Goal: Transaction & Acquisition: Book appointment/travel/reservation

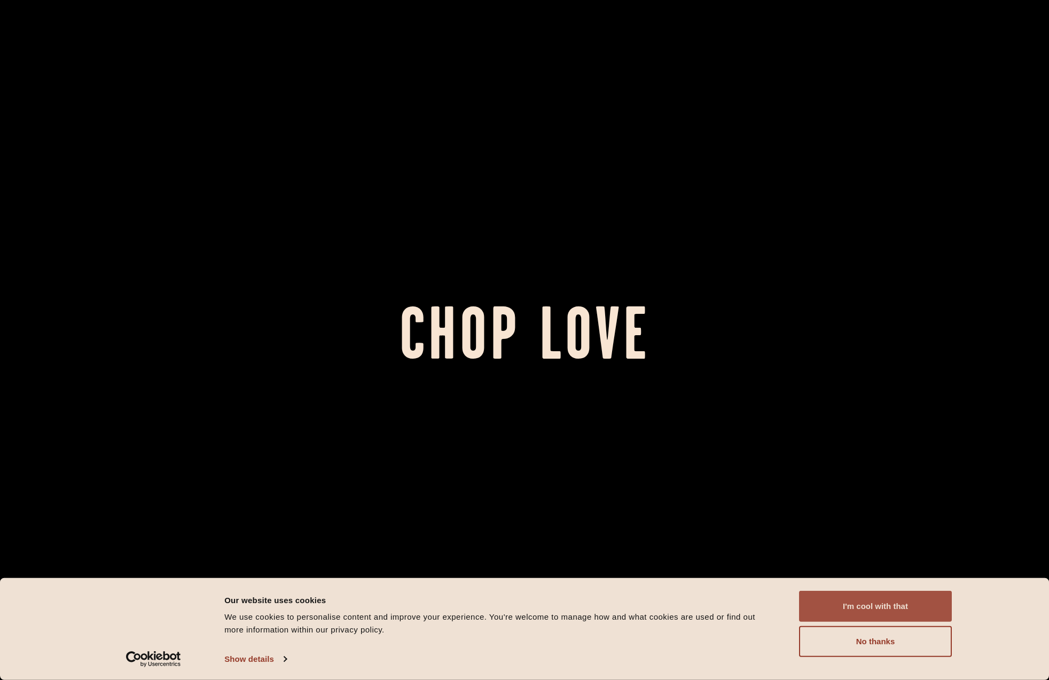
click at [881, 606] on button "I'm cool with that" at bounding box center [875, 606] width 153 height 31
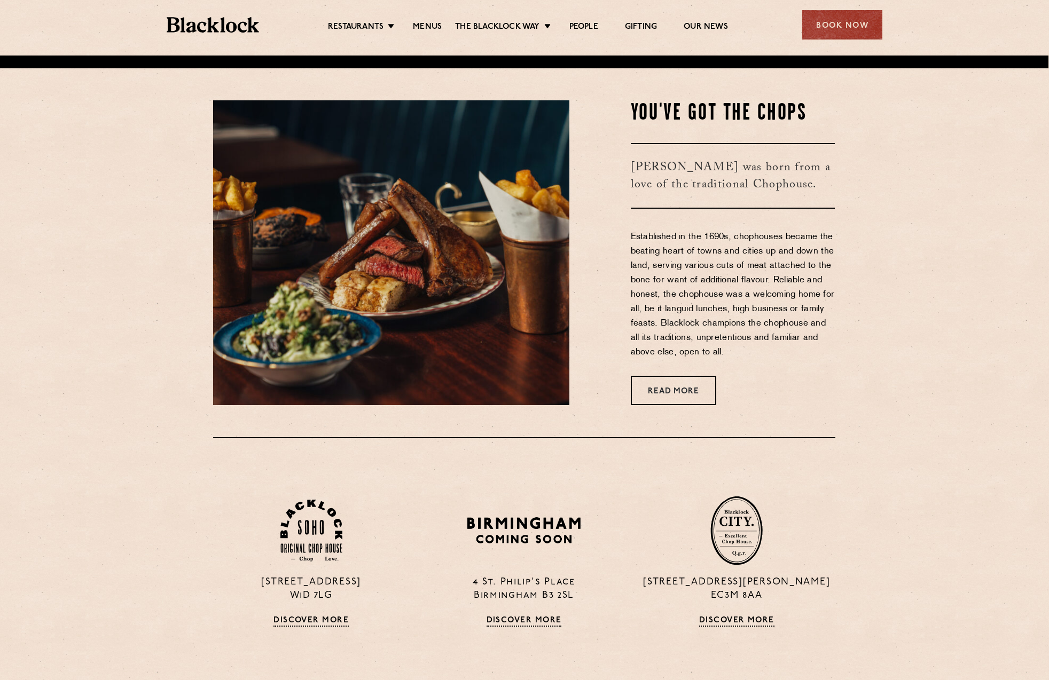
scroll to position [613, 1]
click at [420, 25] on link "Menus" at bounding box center [427, 28] width 29 height 12
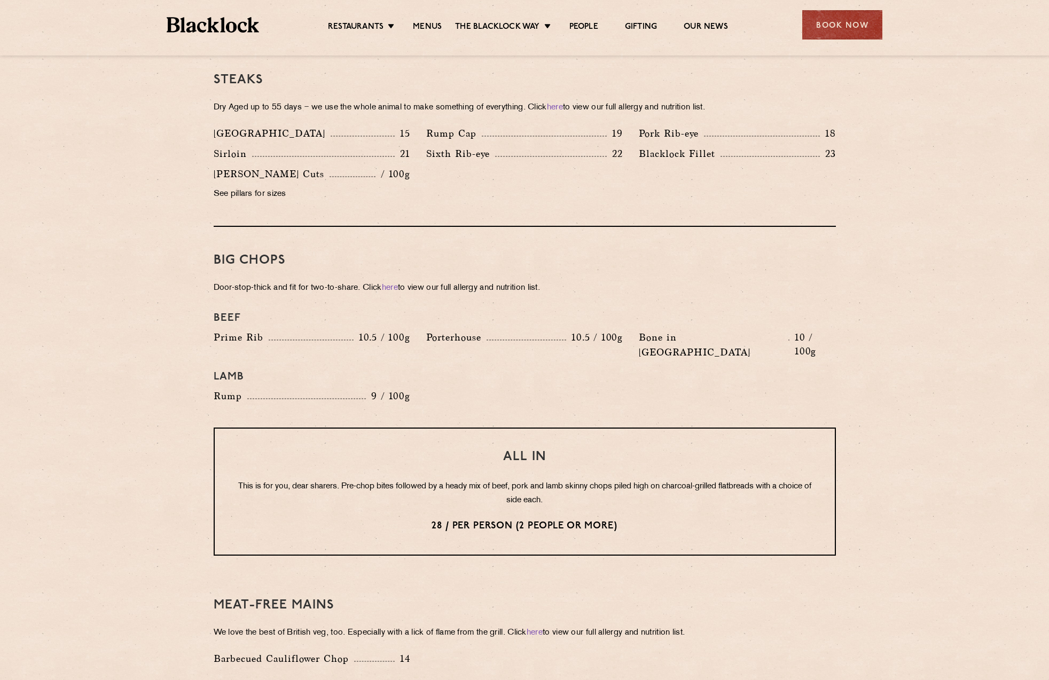
scroll to position [1005, 0]
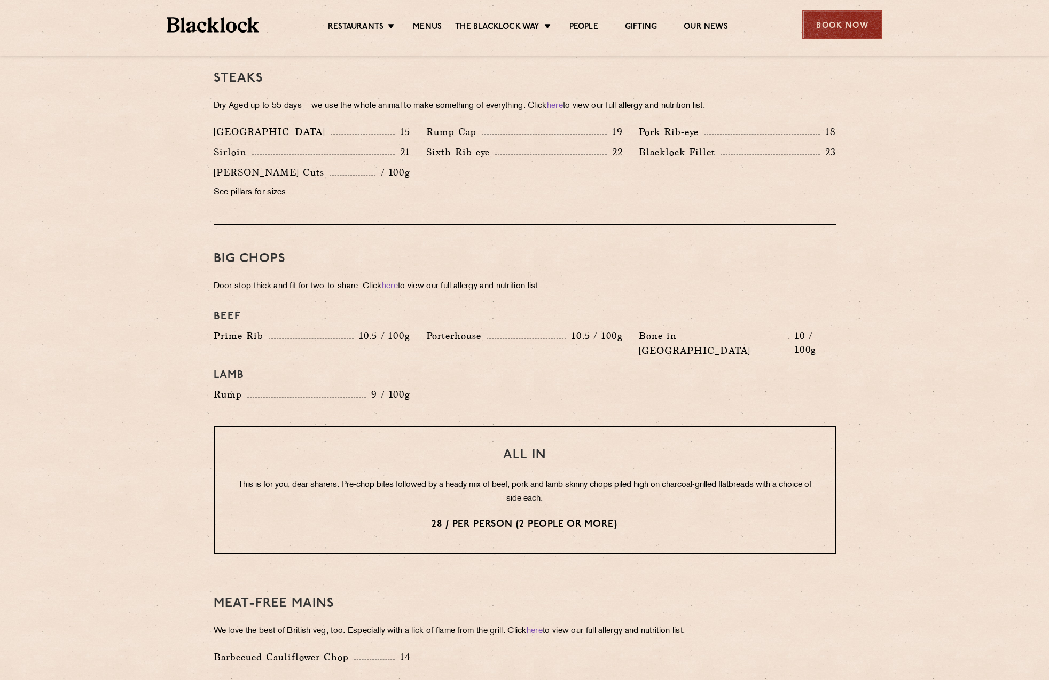
click at [816, 23] on div "Book Now" at bounding box center [842, 24] width 80 height 29
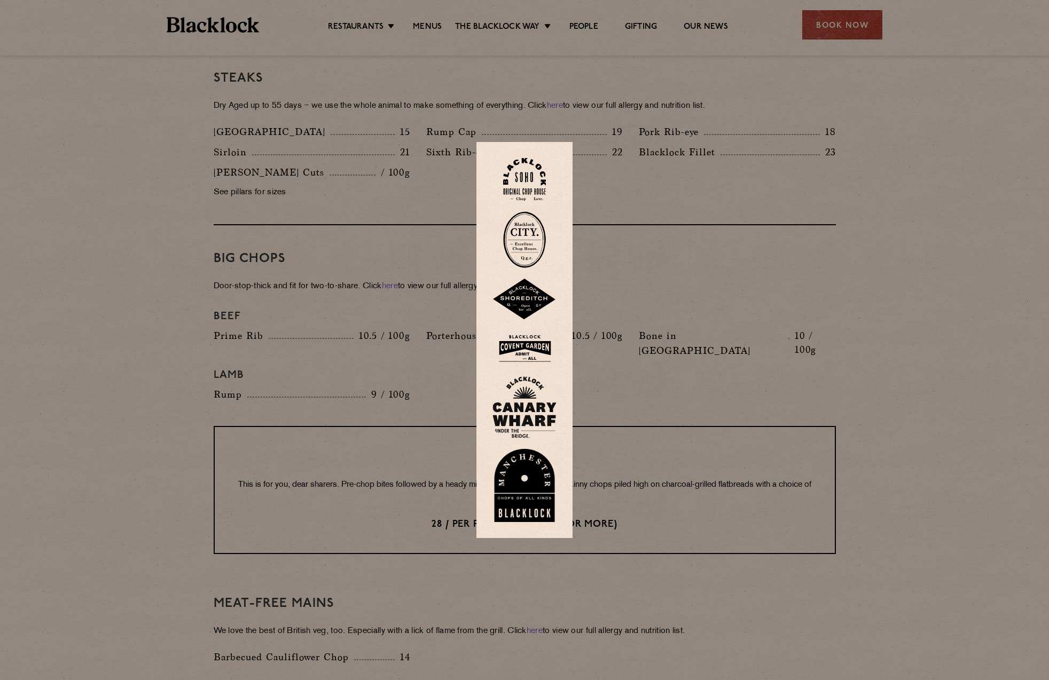
click at [524, 492] on img at bounding box center [524, 486] width 64 height 74
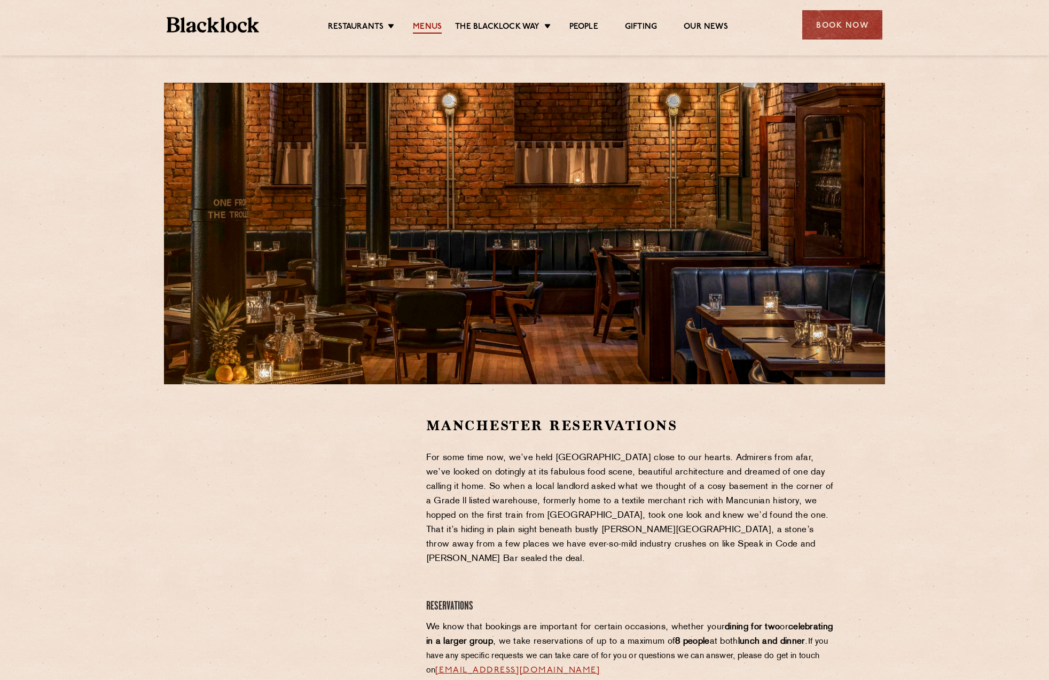
click at [429, 29] on link "Menus" at bounding box center [427, 28] width 29 height 12
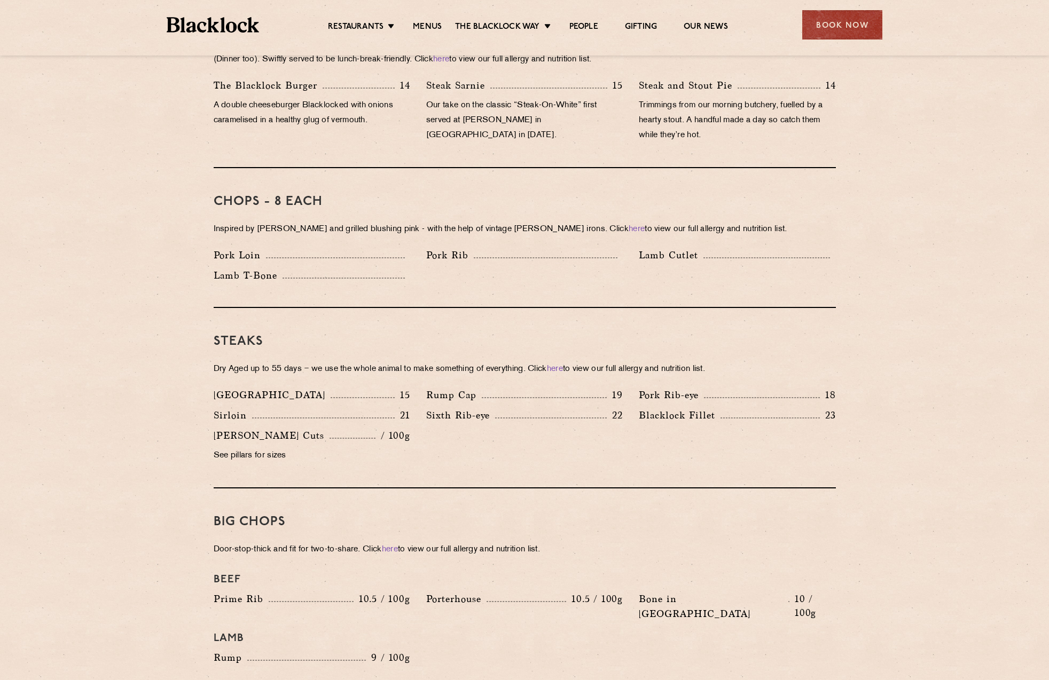
scroll to position [742, 0]
click at [485, 362] on p "Dry Aged up to 55 days − we use the whole animal to make something of everythin…" at bounding box center [525, 369] width 622 height 15
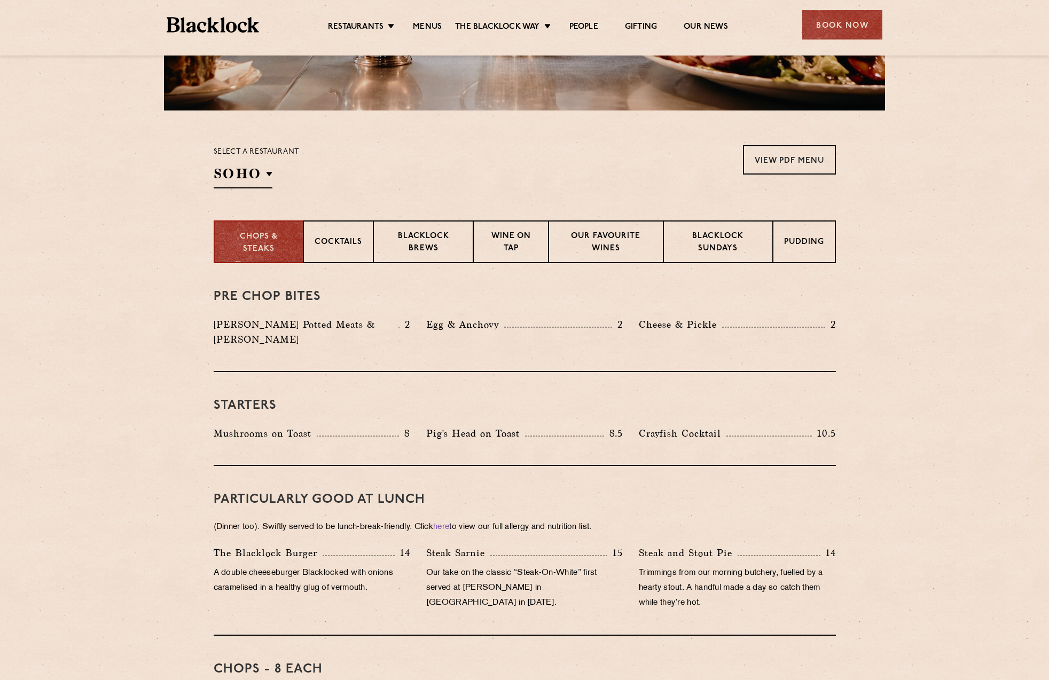
scroll to position [275, 0]
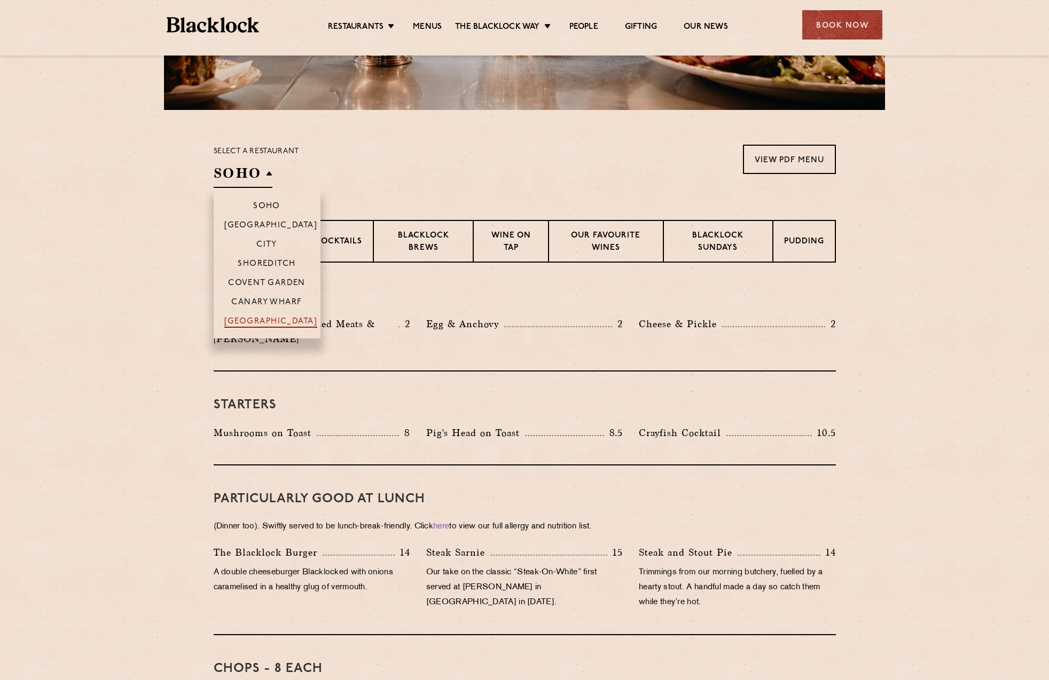
click at [274, 324] on p "[GEOGRAPHIC_DATA]" at bounding box center [270, 322] width 93 height 11
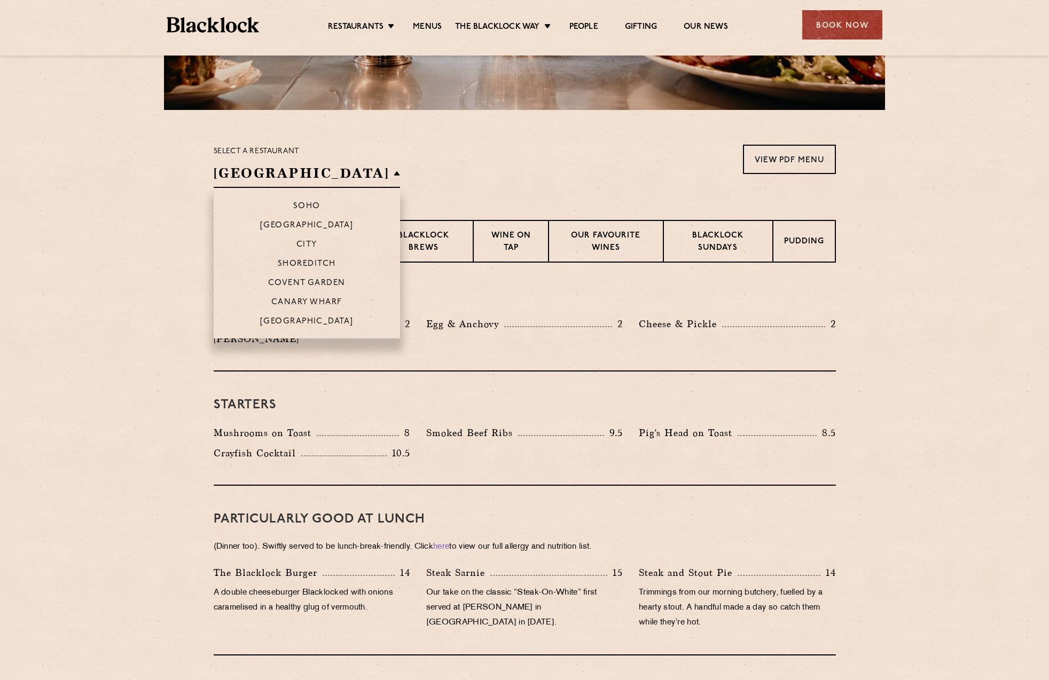
click at [317, 176] on h2 "[GEOGRAPHIC_DATA]" at bounding box center [307, 176] width 187 height 24
click at [294, 320] on p "[GEOGRAPHIC_DATA]" at bounding box center [306, 322] width 93 height 11
click at [293, 208] on p "Soho" at bounding box center [306, 207] width 27 height 11
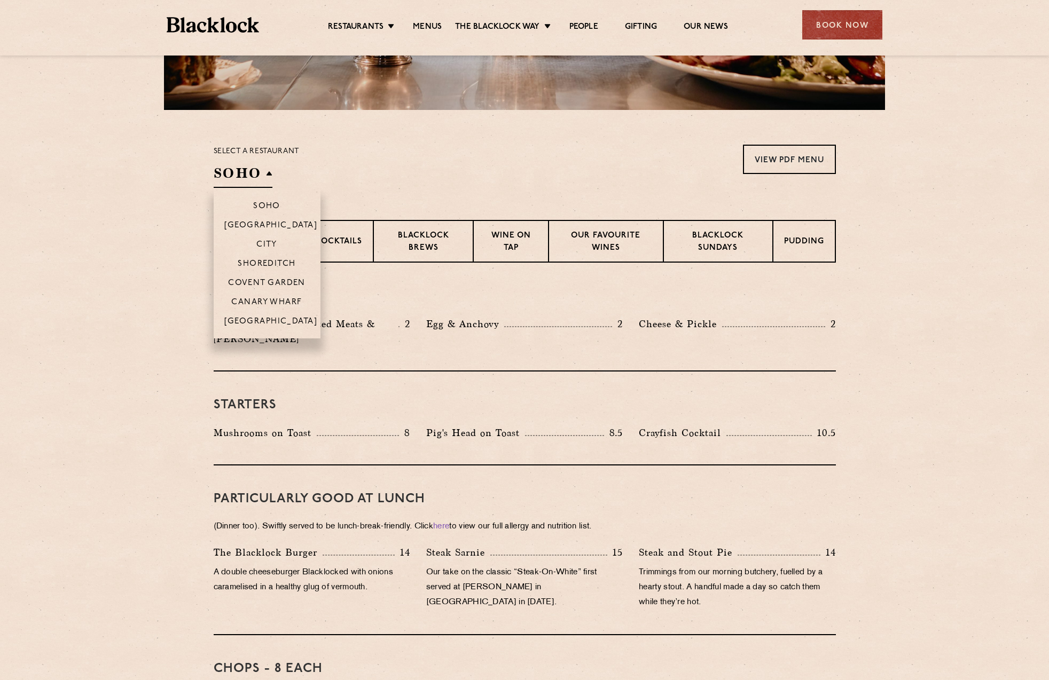
click at [259, 169] on h2 "Soho" at bounding box center [243, 176] width 59 height 24
click at [269, 323] on p "[GEOGRAPHIC_DATA]" at bounding box center [270, 322] width 93 height 11
